Goal: Information Seeking & Learning: Find specific page/section

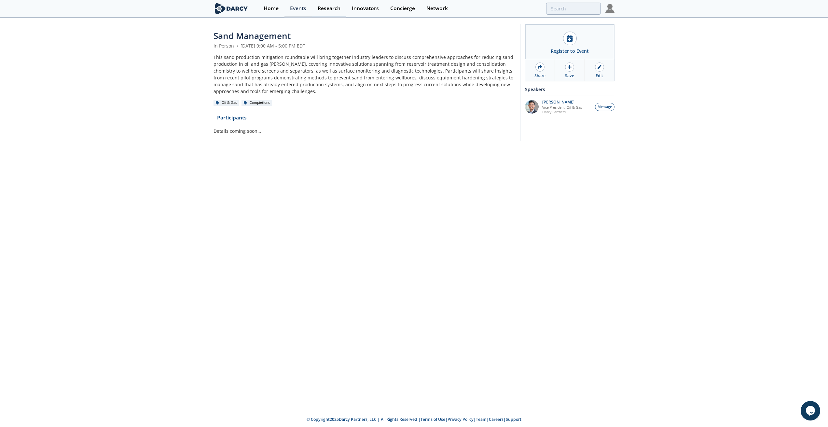
click at [337, 10] on div "Research" at bounding box center [328, 8] width 23 height 5
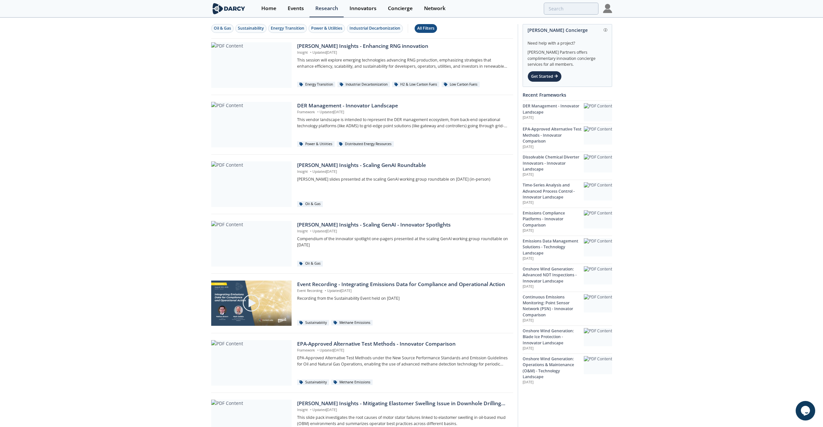
click at [422, 28] on div "All Filters" at bounding box center [425, 28] width 17 height 6
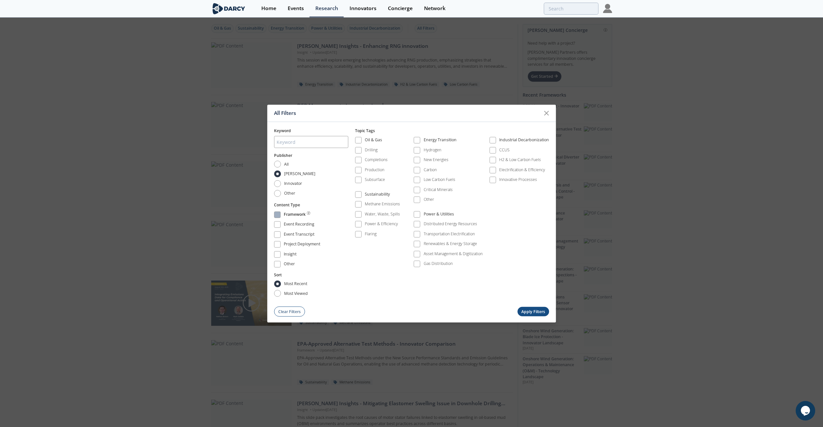
click at [280, 213] on span at bounding box center [277, 214] width 7 height 7
click at [534, 305] on button "Apply Filters" at bounding box center [533, 311] width 32 height 9
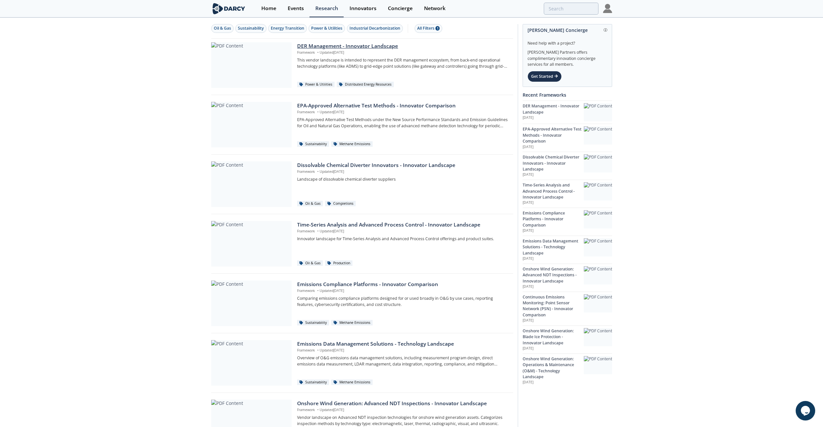
click at [265, 80] on div at bounding box center [251, 65] width 80 height 46
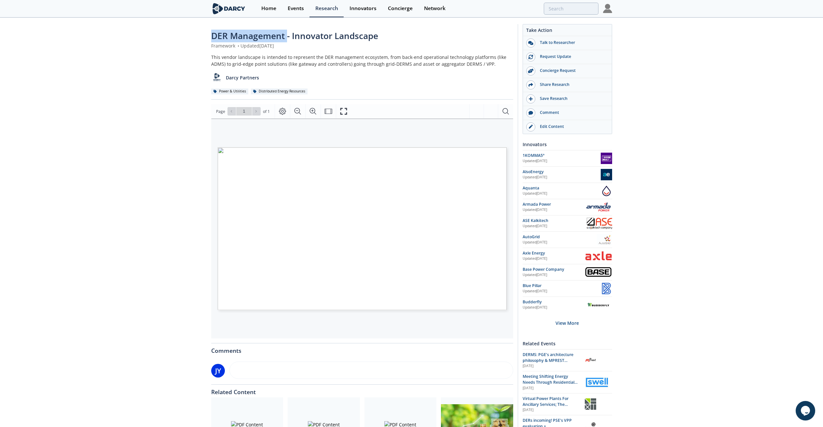
drag, startPoint x: 279, startPoint y: 37, endPoint x: 212, endPoint y: 35, distance: 67.0
click at [212, 35] on span "DER Management - Innovator Landscape" at bounding box center [294, 36] width 167 height 12
copy span "DER Management"
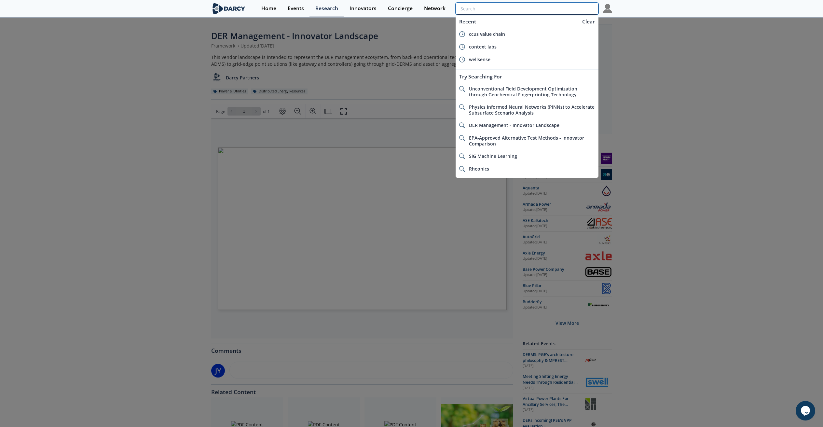
click at [557, 6] on input "search" at bounding box center [526, 9] width 142 height 12
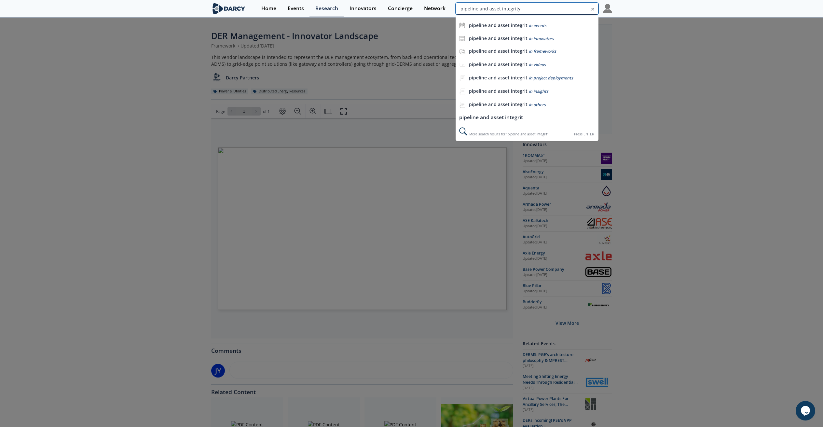
type input "pipeline and asset integrity"
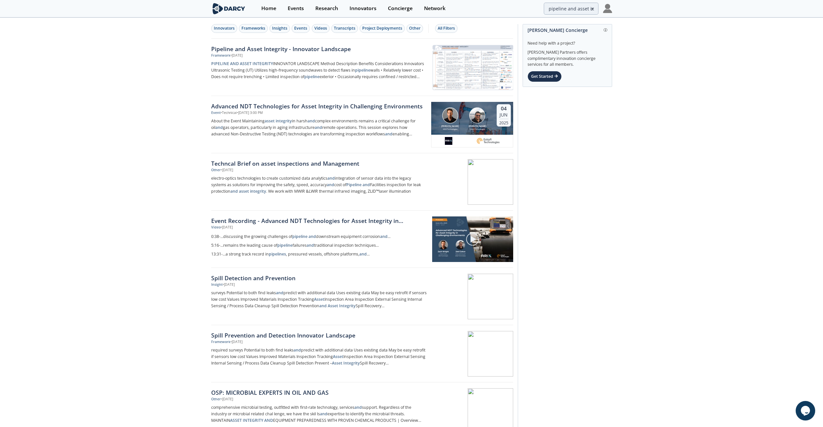
click at [344, 43] on link "Pipeline and Asset Integrity - Innovator Landscape Framework • Oct 28, 2024 PIP…" at bounding box center [362, 67] width 302 height 57
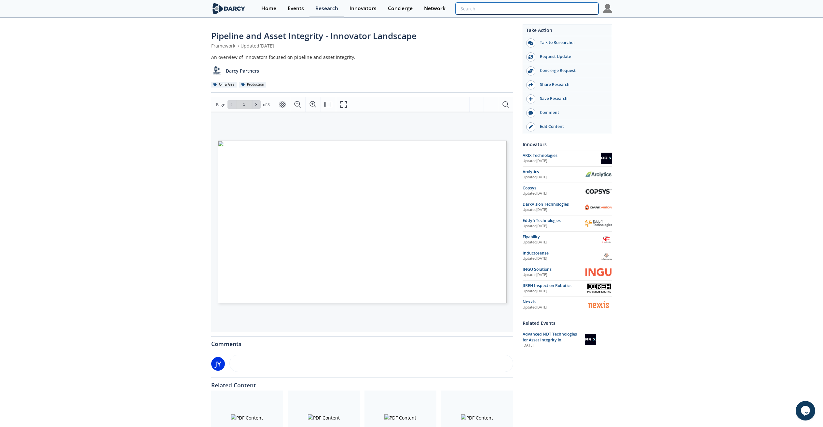
click at [569, 9] on input "search" at bounding box center [526, 9] width 142 height 12
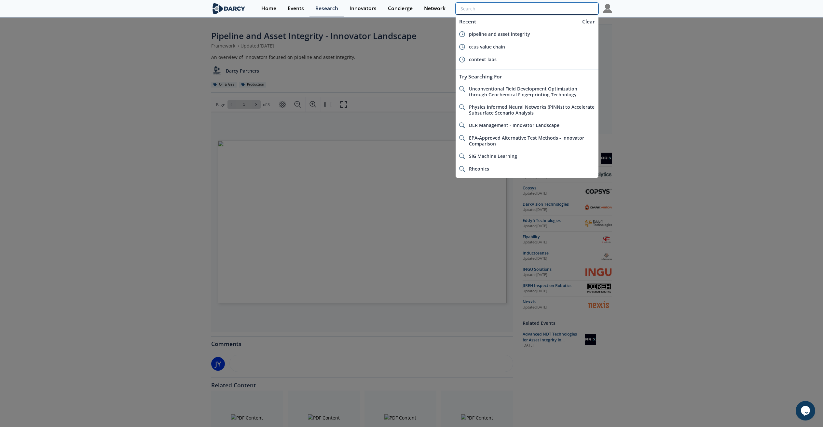
paste input "ultrasonic testing in productio"
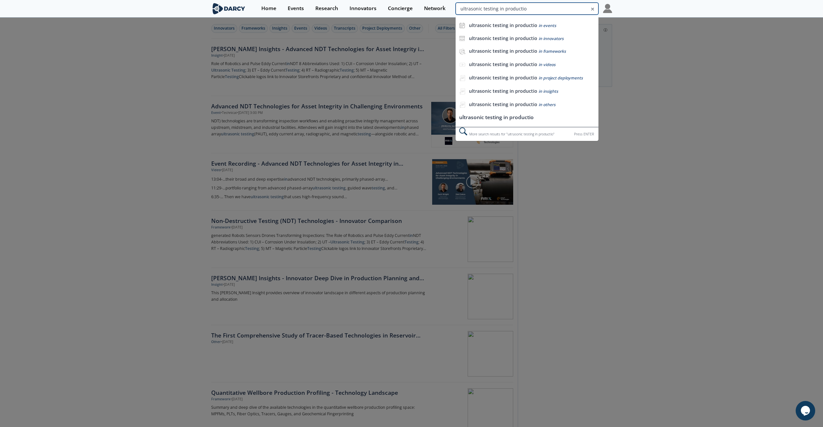
click at [566, 7] on input "ultrasonic testing in productio" at bounding box center [526, 9] width 142 height 12
click at [550, 8] on input "ultrasonic testing in productio" at bounding box center [526, 9] width 142 height 12
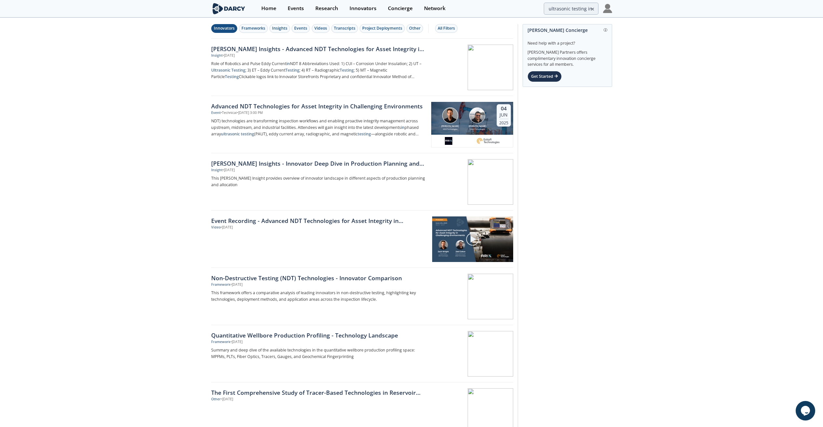
click at [231, 30] on div "Innovators" at bounding box center [224, 28] width 21 height 6
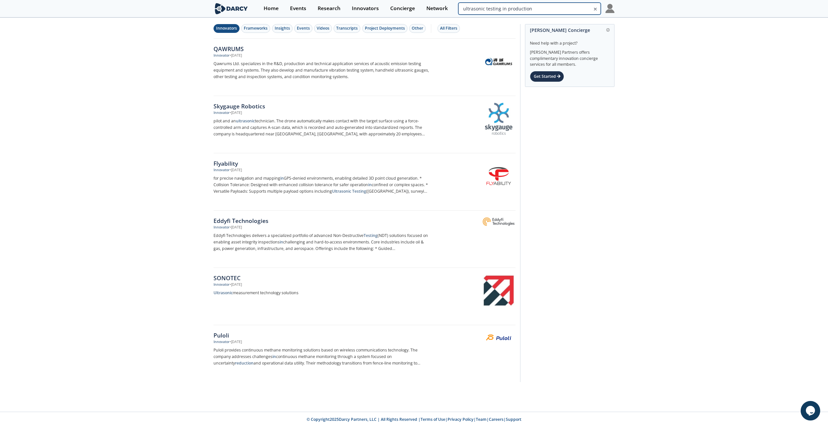
click at [560, 6] on input "ultrasonic testing in production" at bounding box center [529, 9] width 142 height 12
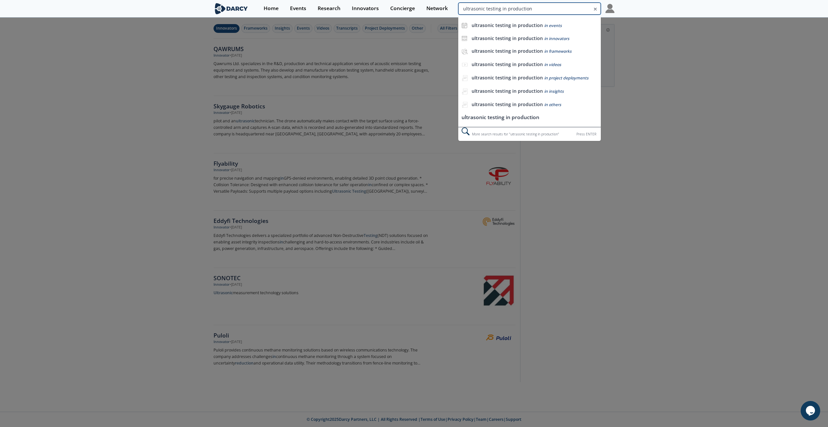
paste input "Rose"
type input "[PERSON_NAME]"
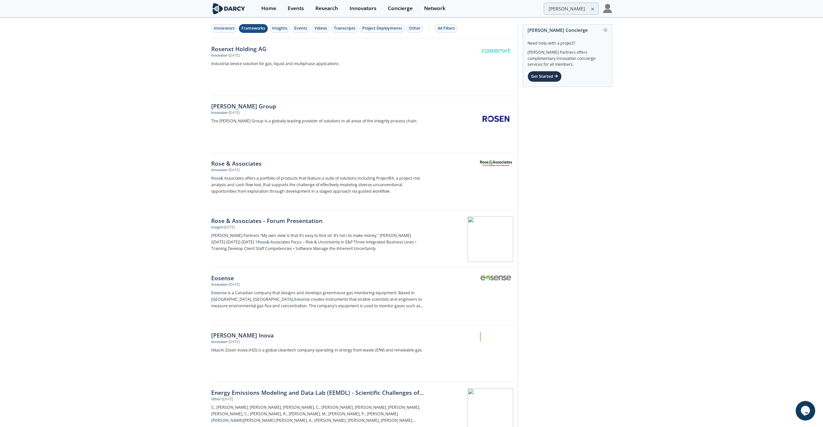
click at [262, 28] on div "Frameworks" at bounding box center [253, 28] width 24 height 6
